Goal: Information Seeking & Learning: Learn about a topic

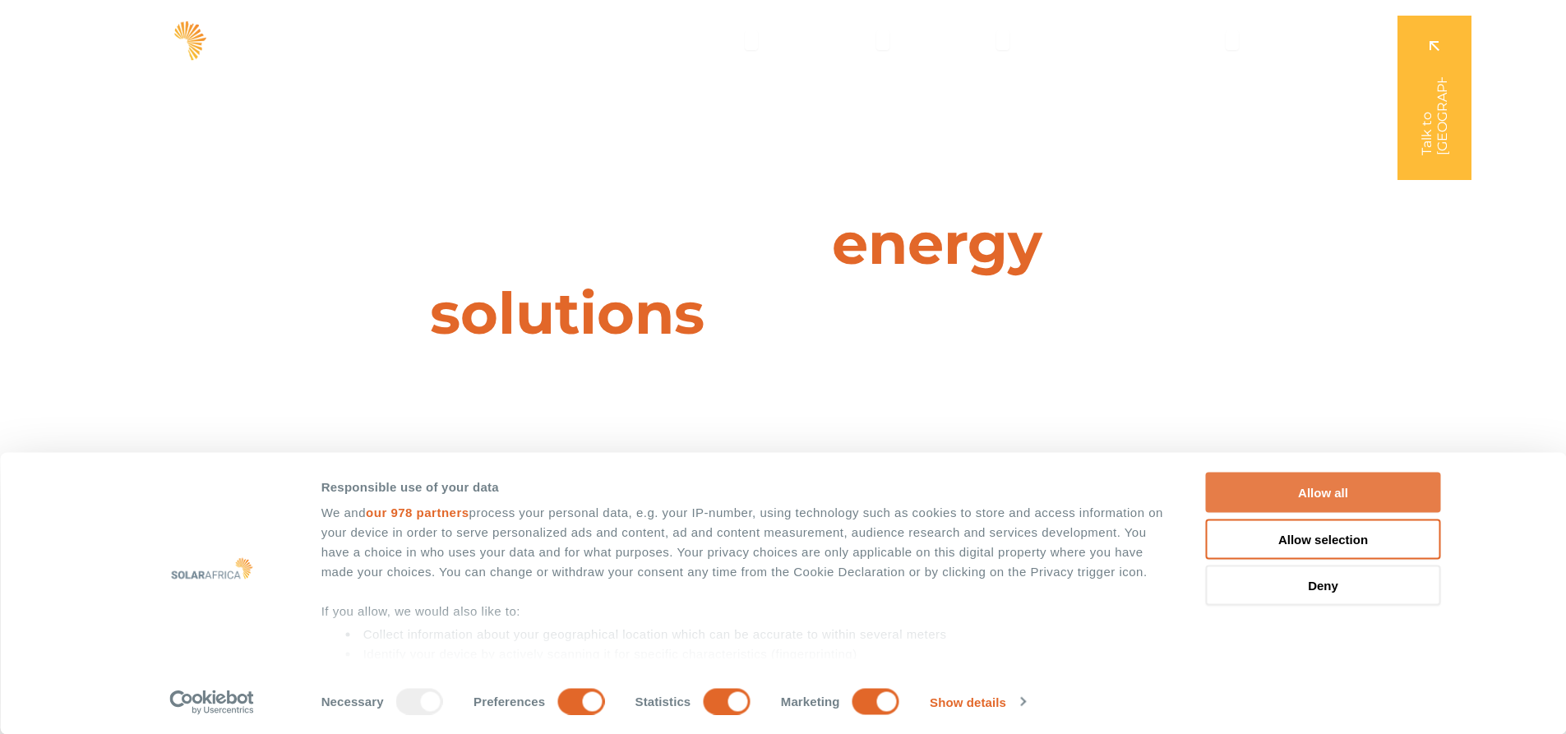
click at [1347, 501] on button "Allow all" at bounding box center [1323, 493] width 235 height 40
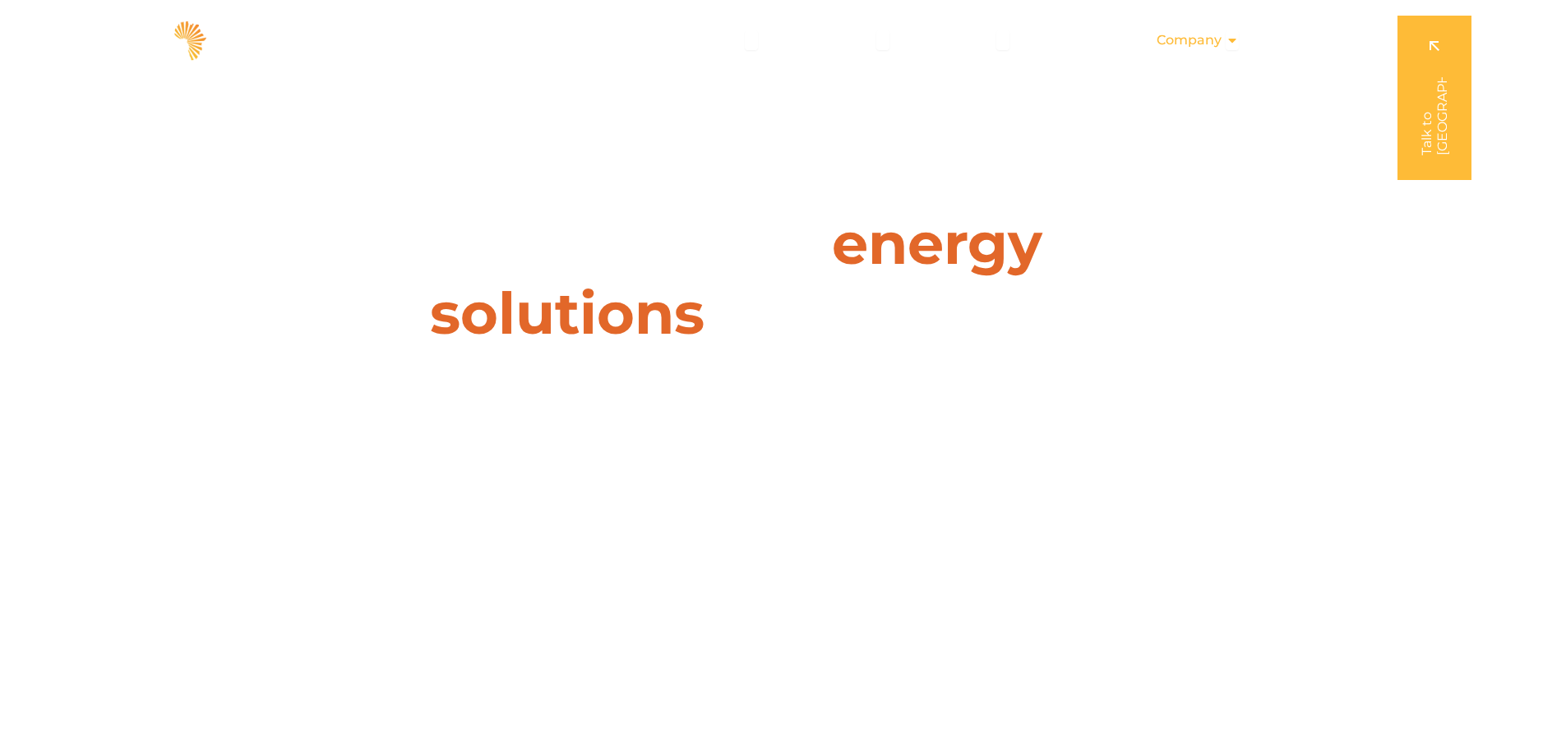
click at [1211, 38] on span "Company" at bounding box center [1189, 40] width 65 height 20
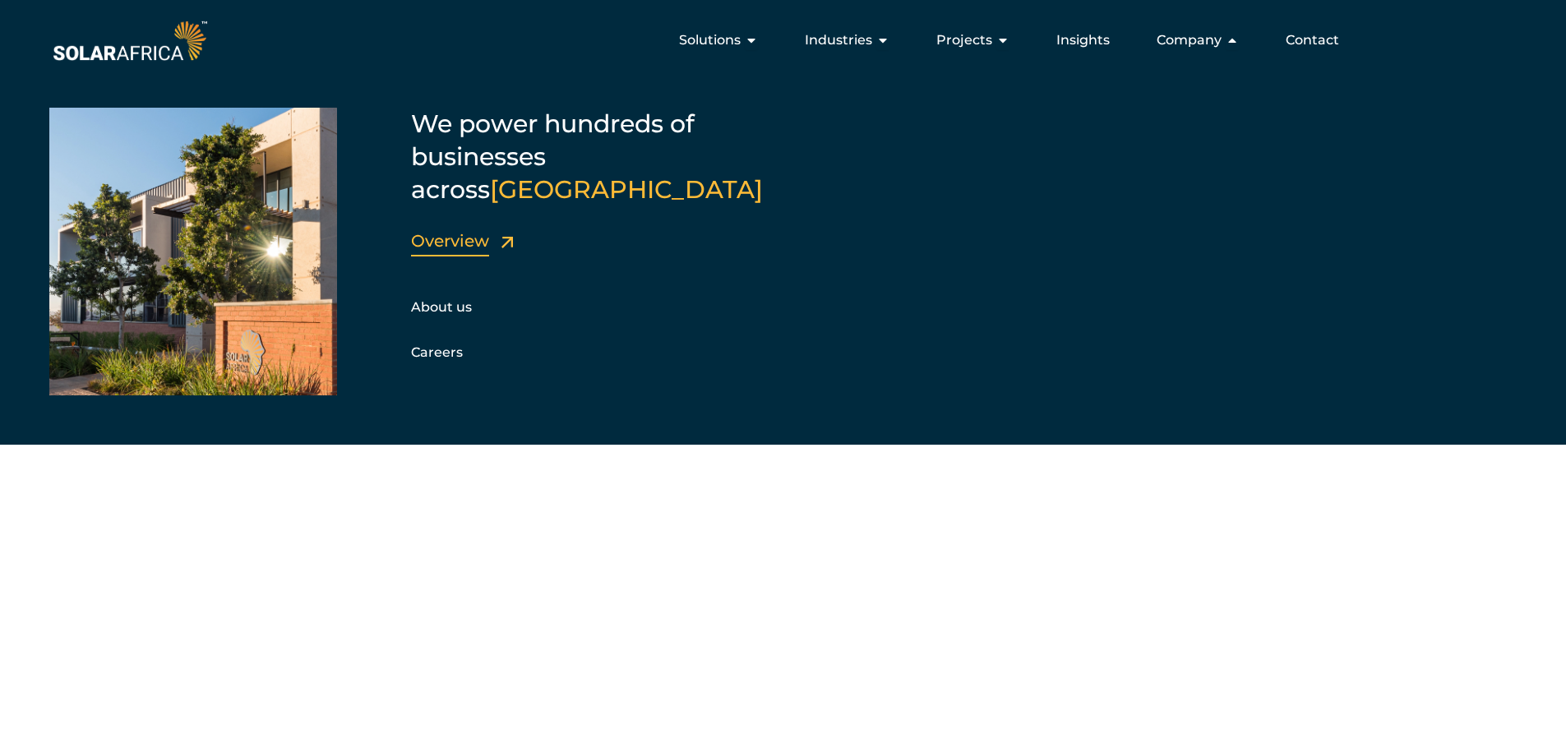
click at [425, 231] on link "Overview" at bounding box center [450, 241] width 78 height 20
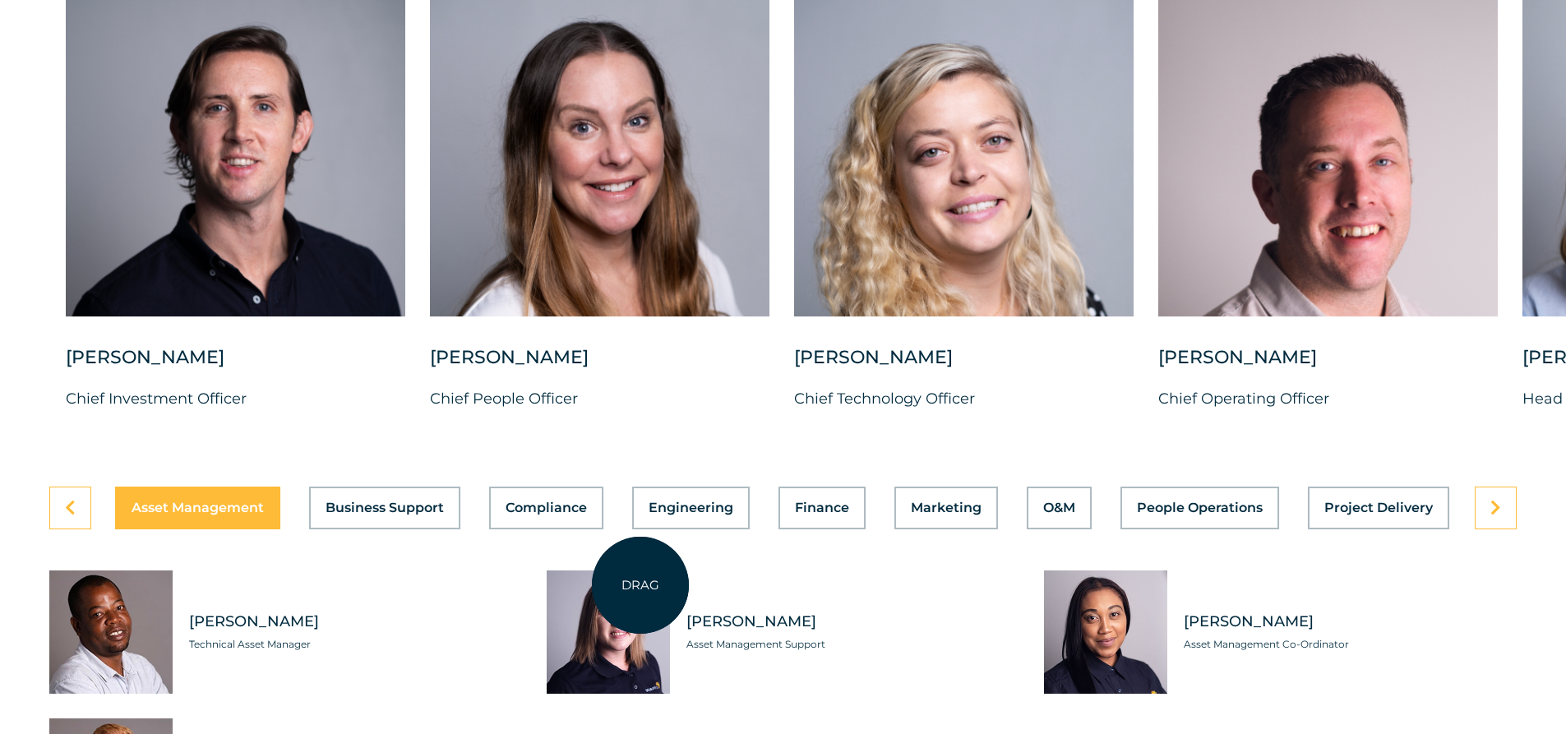
scroll to position [4275, 0]
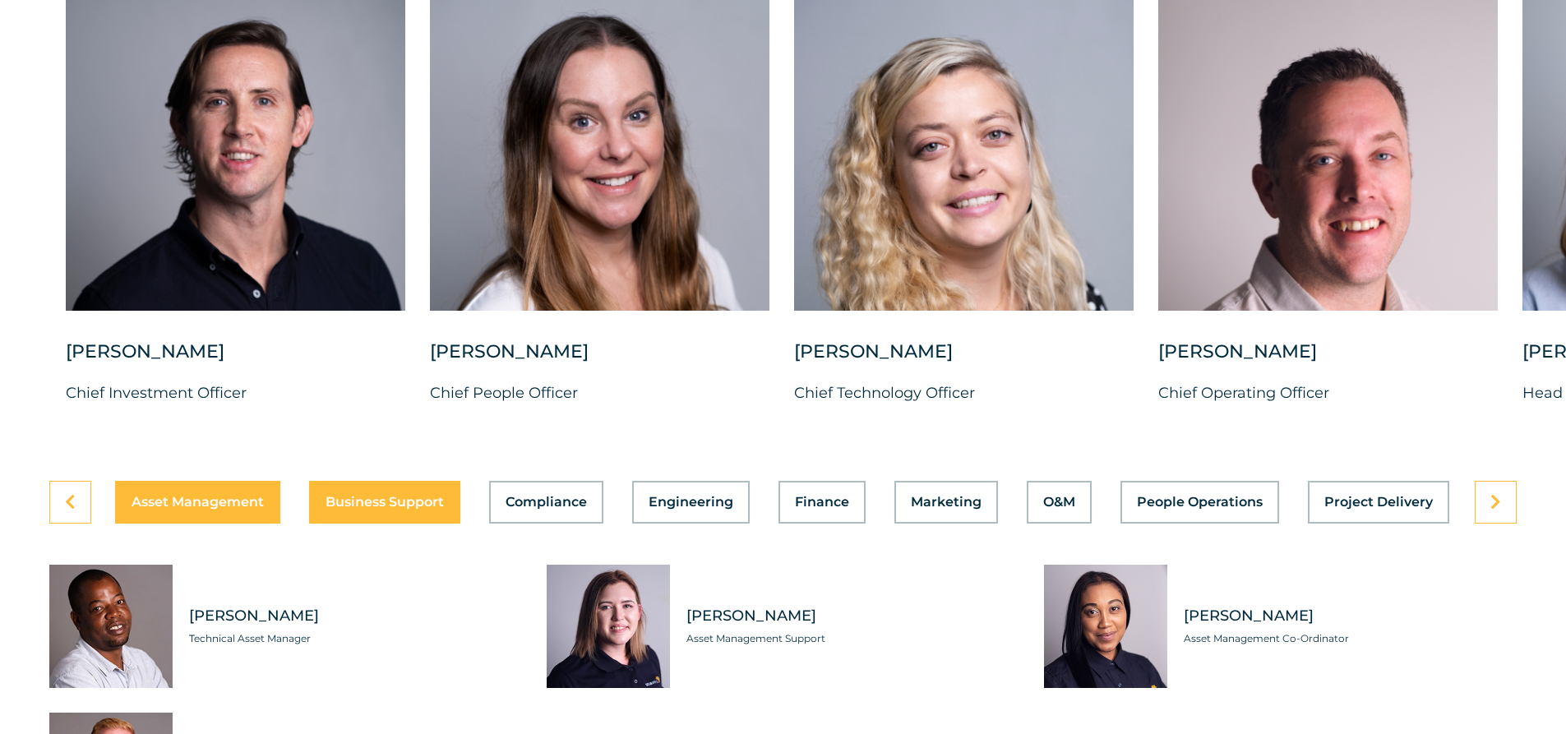
click at [406, 481] on div "Asset Management Business Support Compliance Engineering Finance Marketing O&M …" at bounding box center [782, 502] width 1467 height 43
click at [1511, 492] on link at bounding box center [1496, 502] width 42 height 43
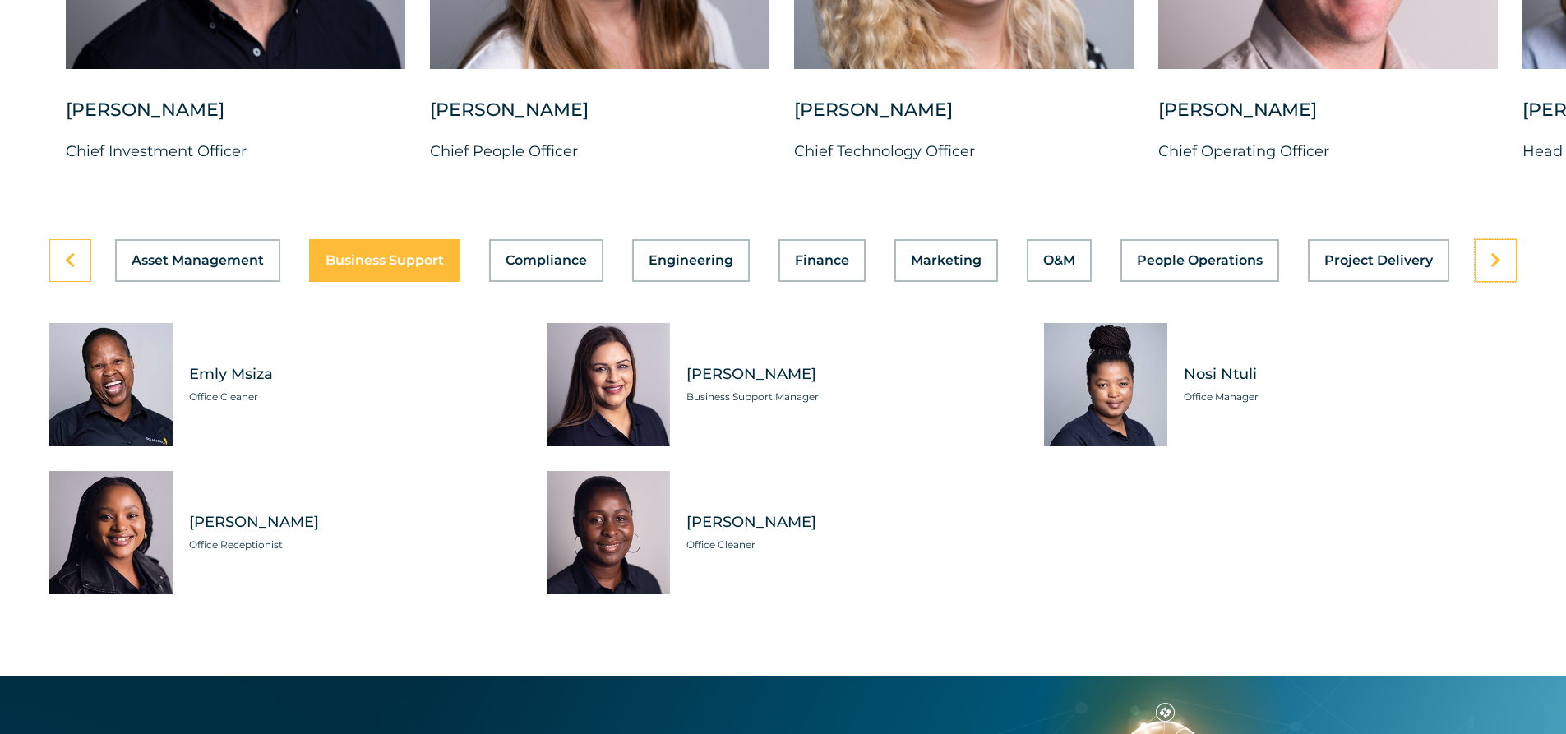
scroll to position [4439, 0]
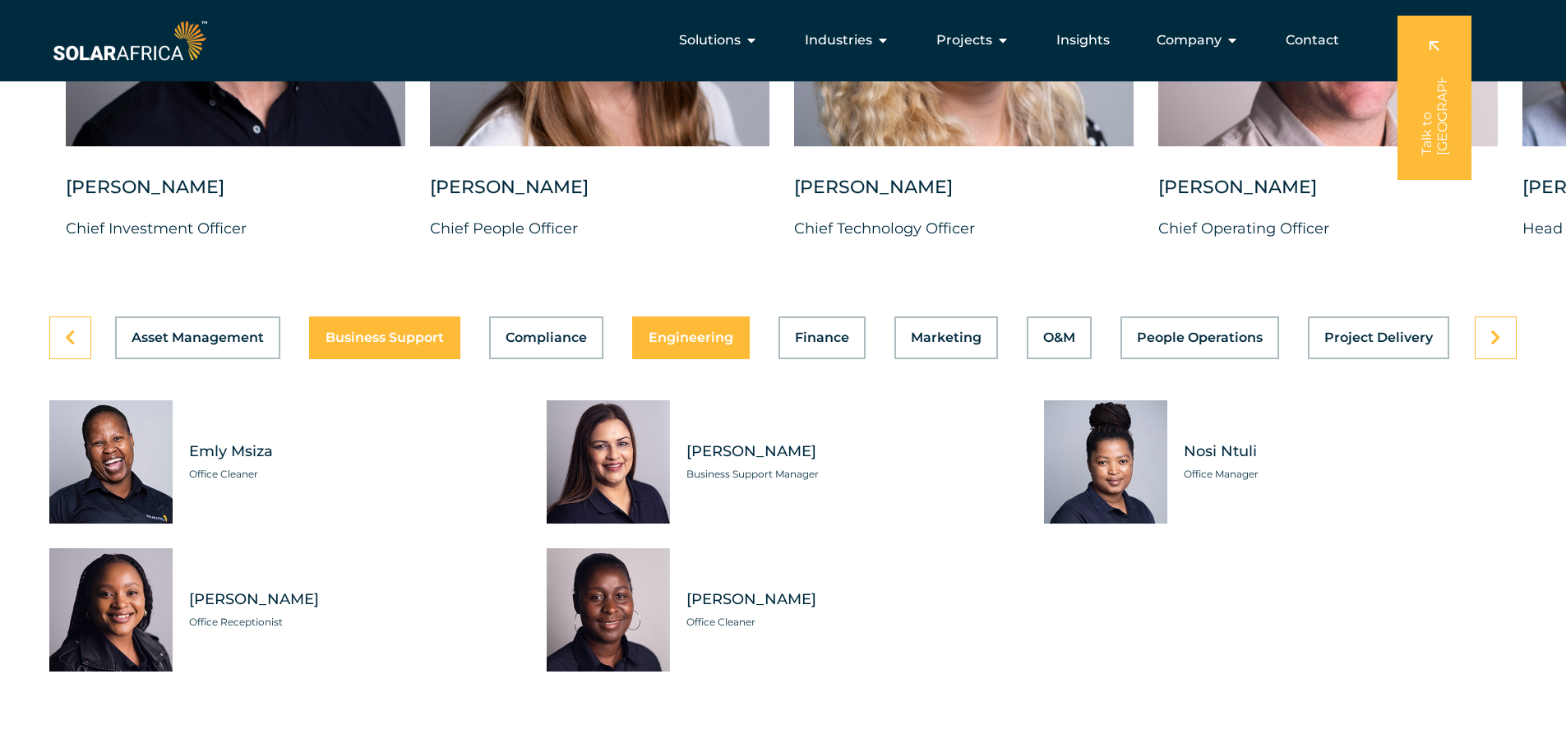
click at [671, 331] on span "Engineering" at bounding box center [691, 337] width 85 height 13
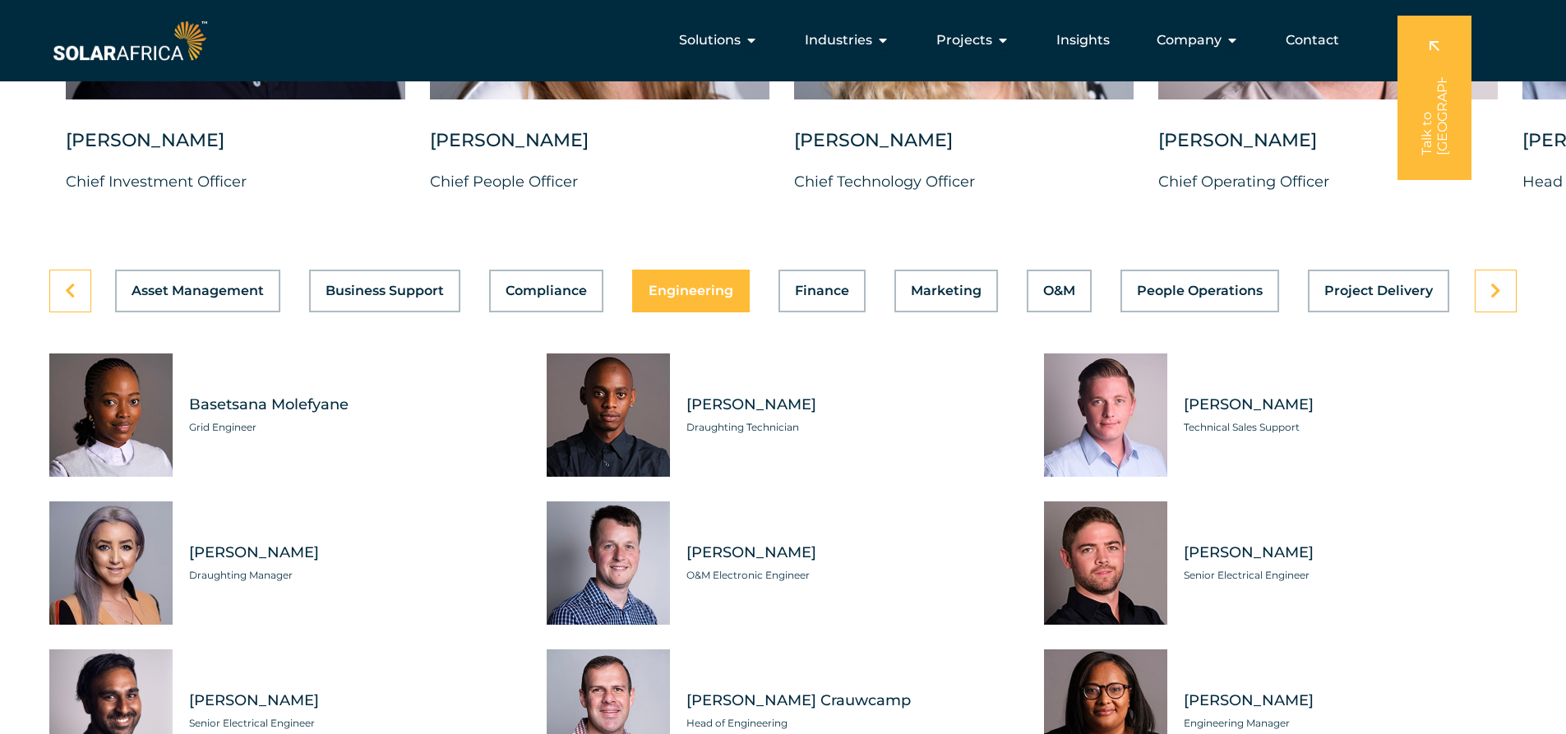
scroll to position [4275, 0]
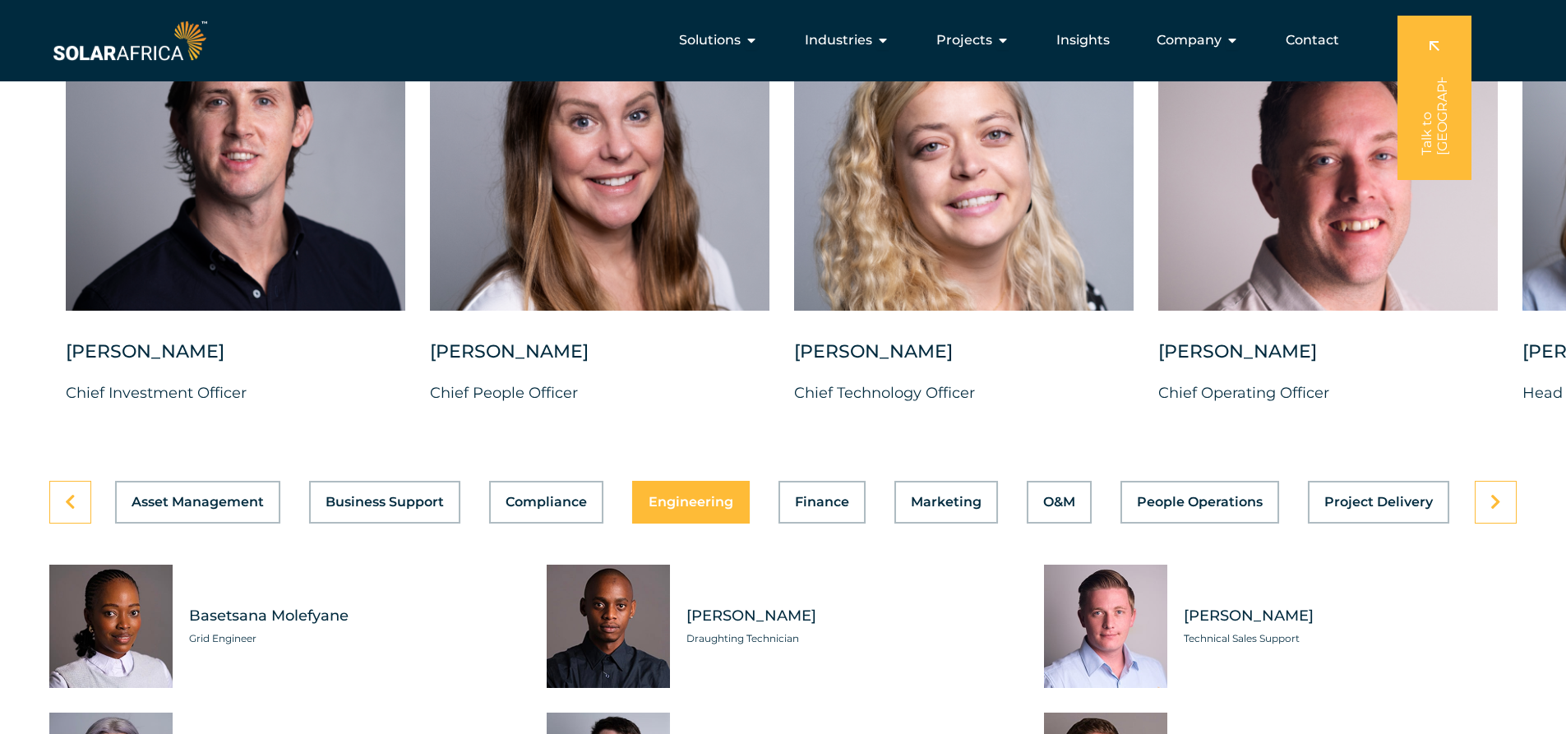
click at [1494, 506] on link at bounding box center [1496, 502] width 42 height 43
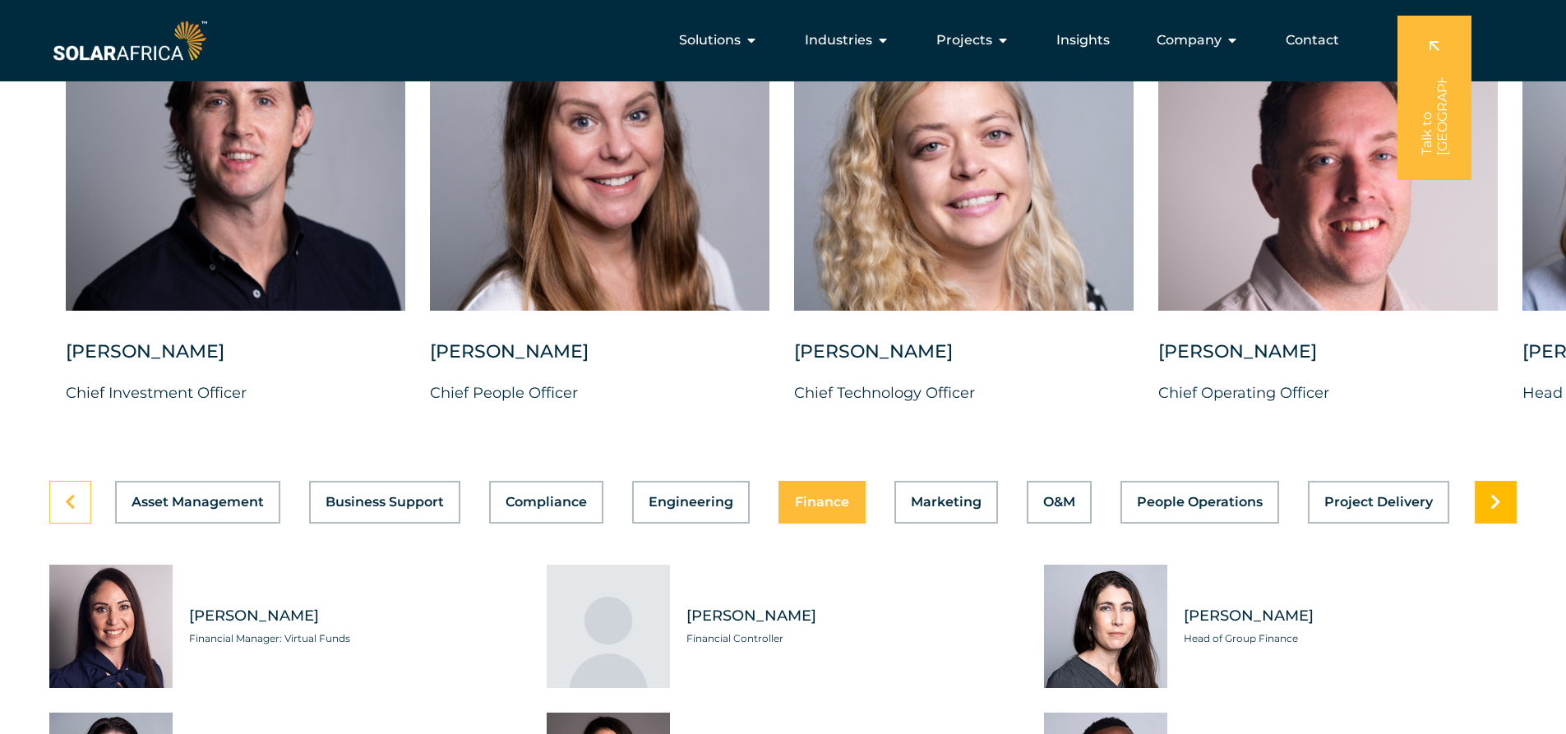
click at [1494, 506] on link at bounding box center [1496, 502] width 42 height 43
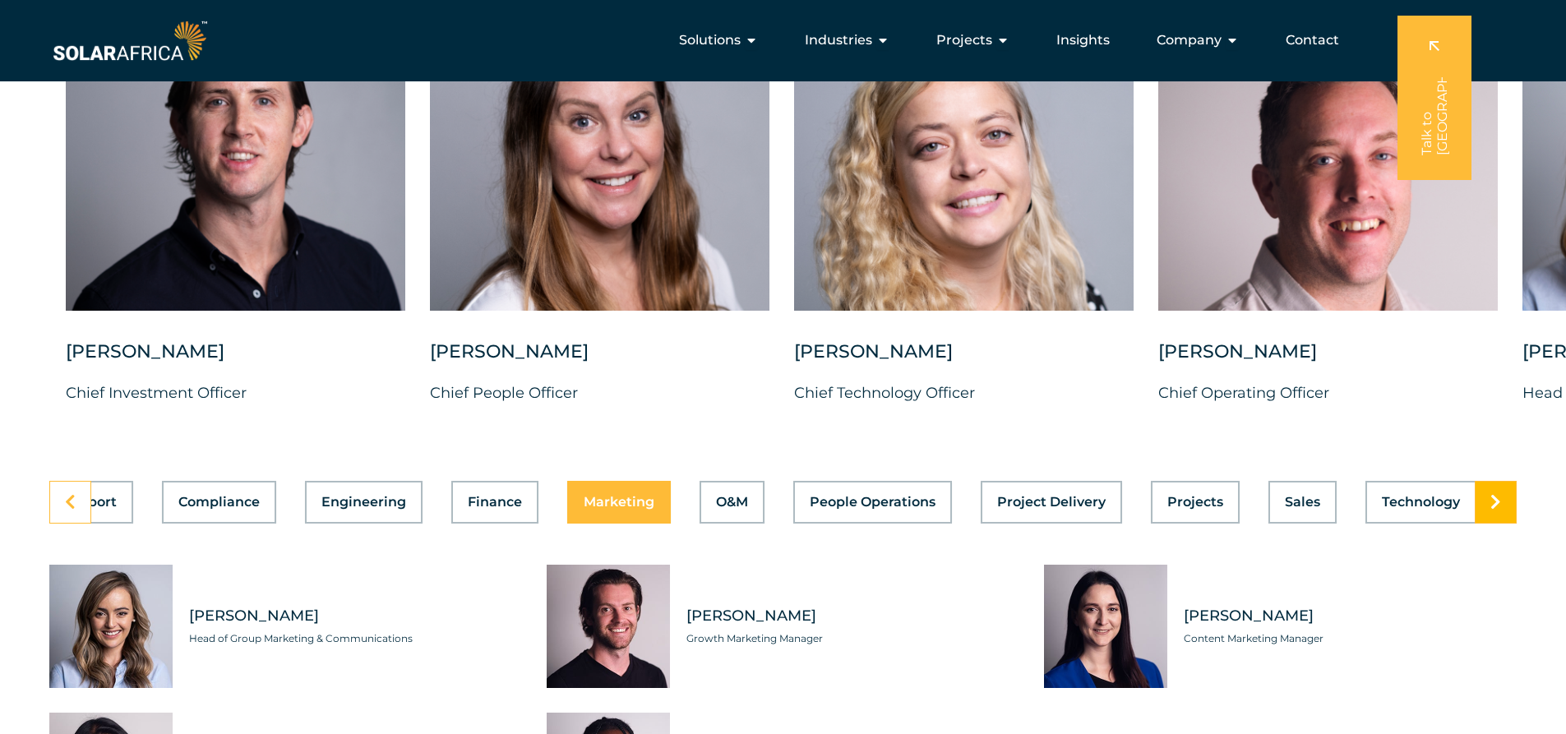
scroll to position [0, 349]
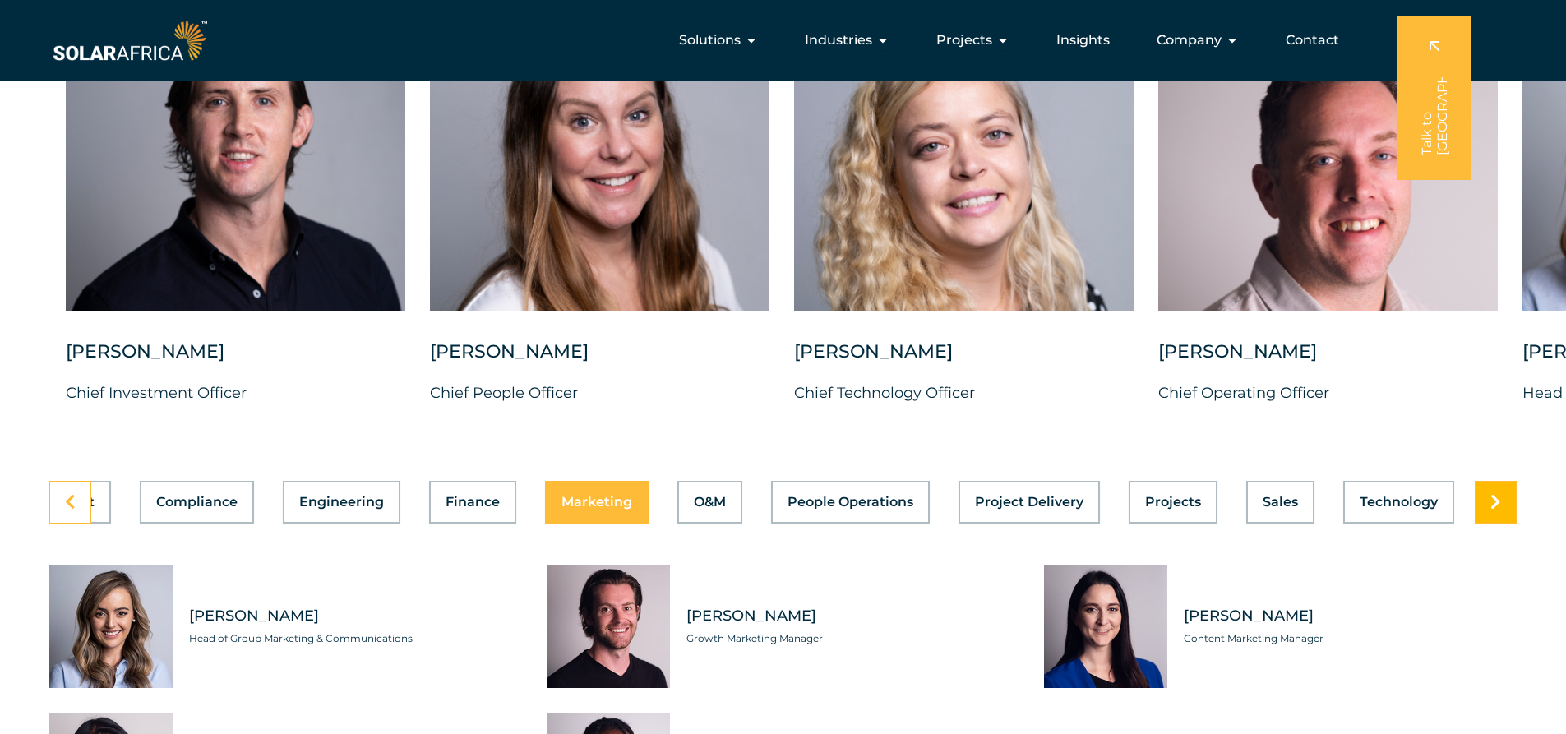
click at [1494, 506] on link at bounding box center [1496, 502] width 42 height 43
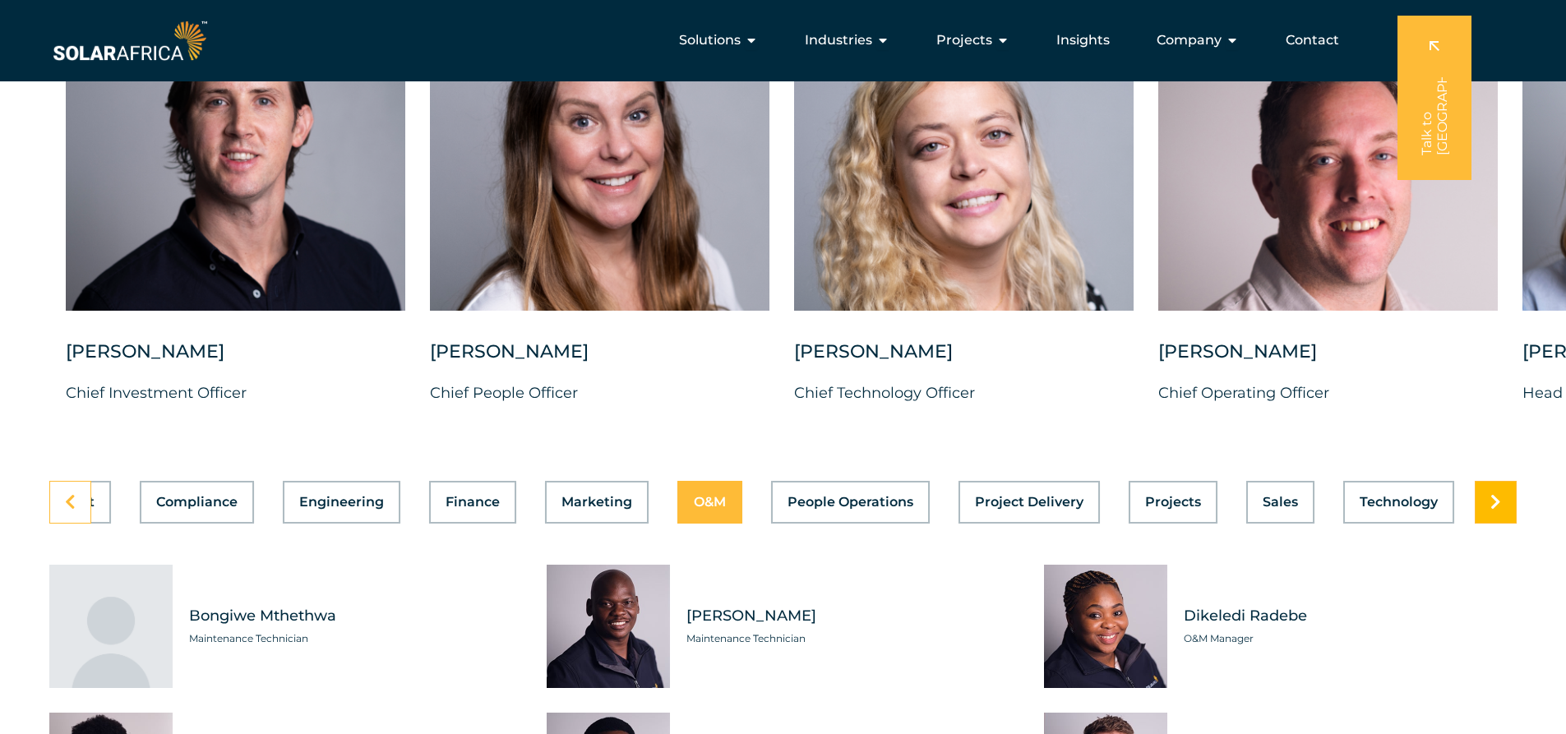
click at [1494, 506] on link at bounding box center [1496, 502] width 42 height 43
